Goal: Book appointment/travel/reservation

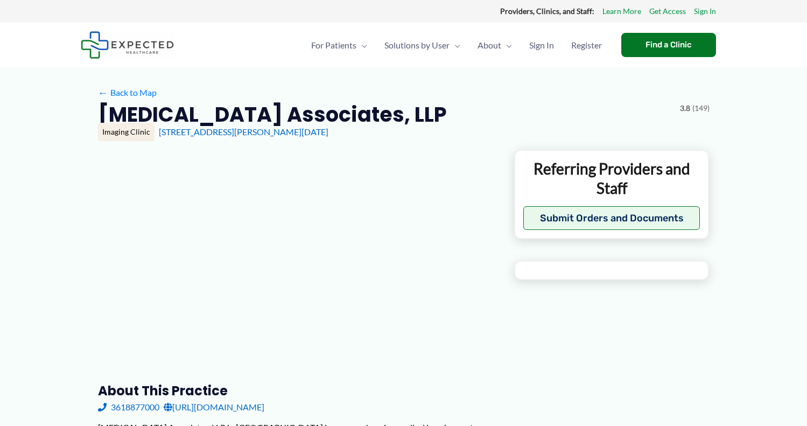
type input "**********"
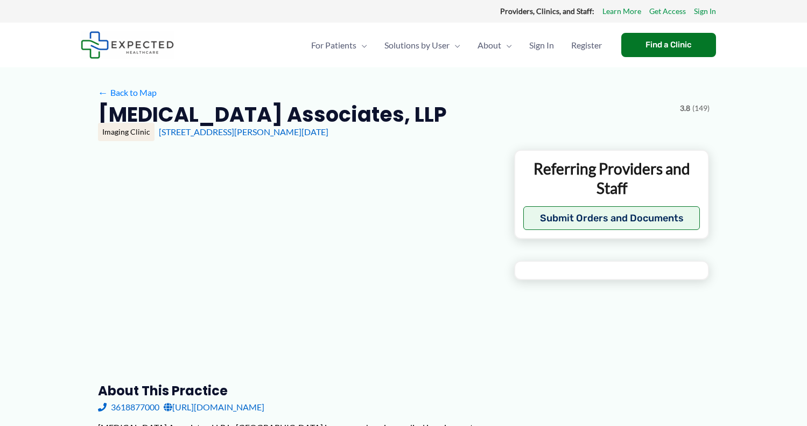
type input "**********"
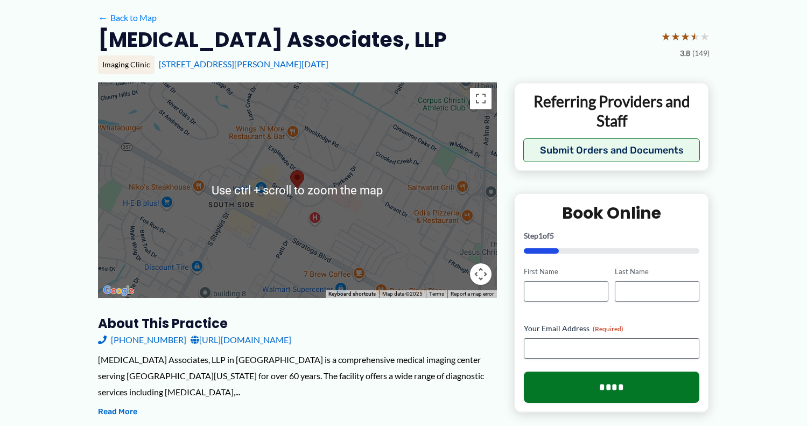
scroll to position [108, 0]
